Goal: Register for event/course

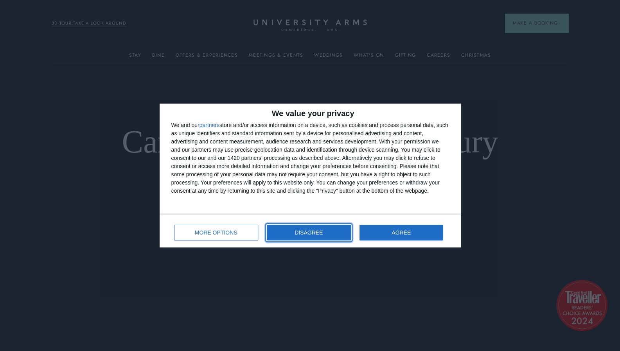
click at [332, 233] on button "DISAGREE" at bounding box center [309, 233] width 84 height 16
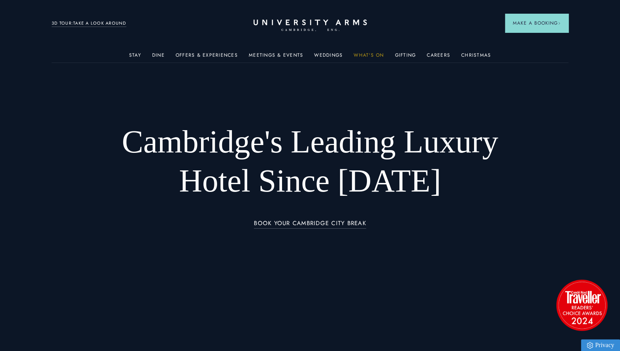
click at [371, 55] on link "What's On" at bounding box center [369, 57] width 30 height 10
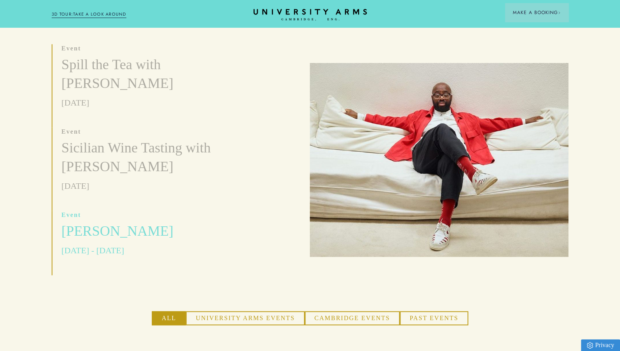
scroll to position [266, 0]
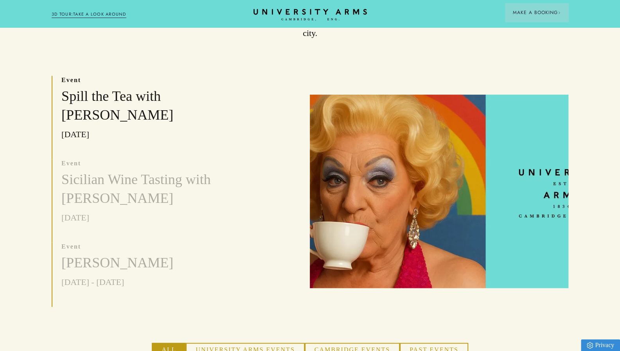
scroll to position [235, 0]
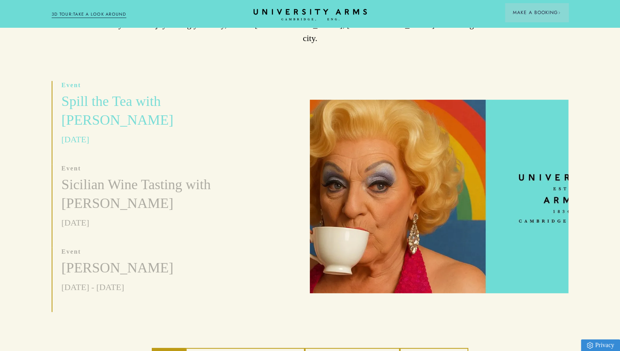
click at [84, 92] on h3 "Spill the Tea with [PERSON_NAME]" at bounding box center [149, 111] width 177 height 38
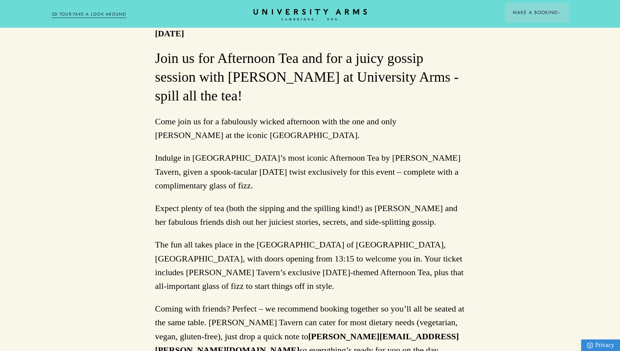
scroll to position [472, 0]
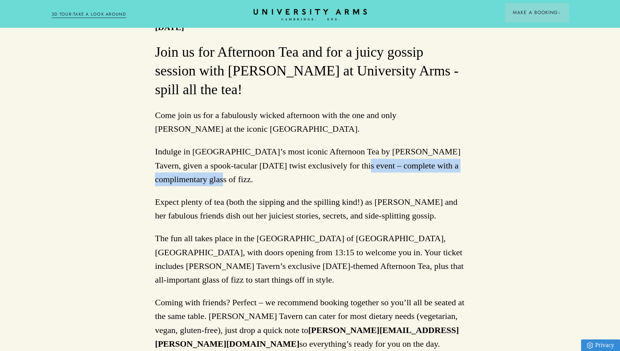
drag, startPoint x: 333, startPoint y: 132, endPoint x: 329, endPoint y: 146, distance: 14.6
click at [329, 146] on p "Indulge in [GEOGRAPHIC_DATA]’s most iconic Afternoon Tea by [PERSON_NAME] Taver…" at bounding box center [310, 165] width 310 height 41
click at [305, 148] on p "Indulge in [GEOGRAPHIC_DATA]’s most iconic Afternoon Tea by [PERSON_NAME] Taver…" at bounding box center [310, 165] width 310 height 41
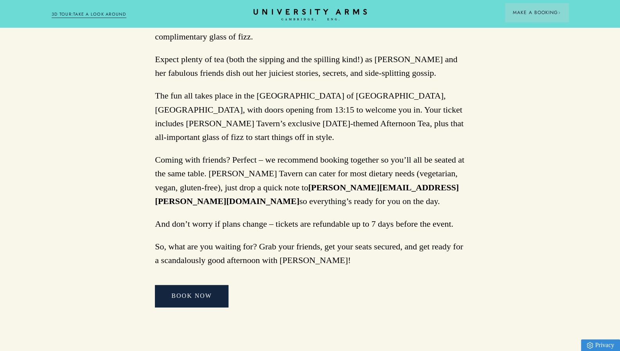
scroll to position [617, 0]
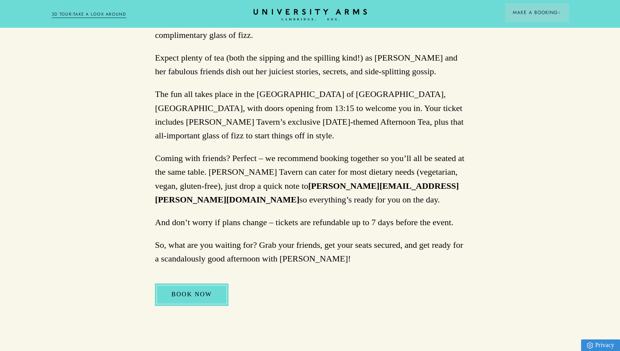
click at [198, 284] on link "BOOK NOW" at bounding box center [192, 295] width 74 height 22
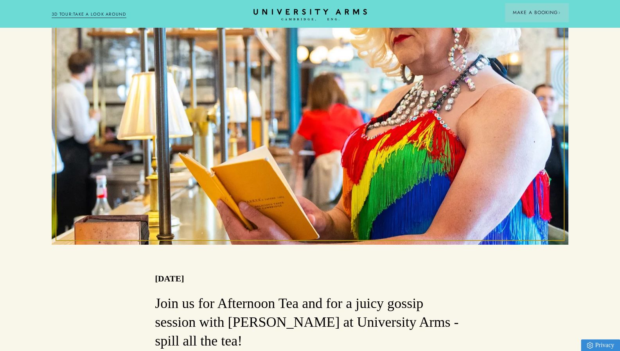
scroll to position [0, 0]
